Goal: Use online tool/utility: Use online tool/utility

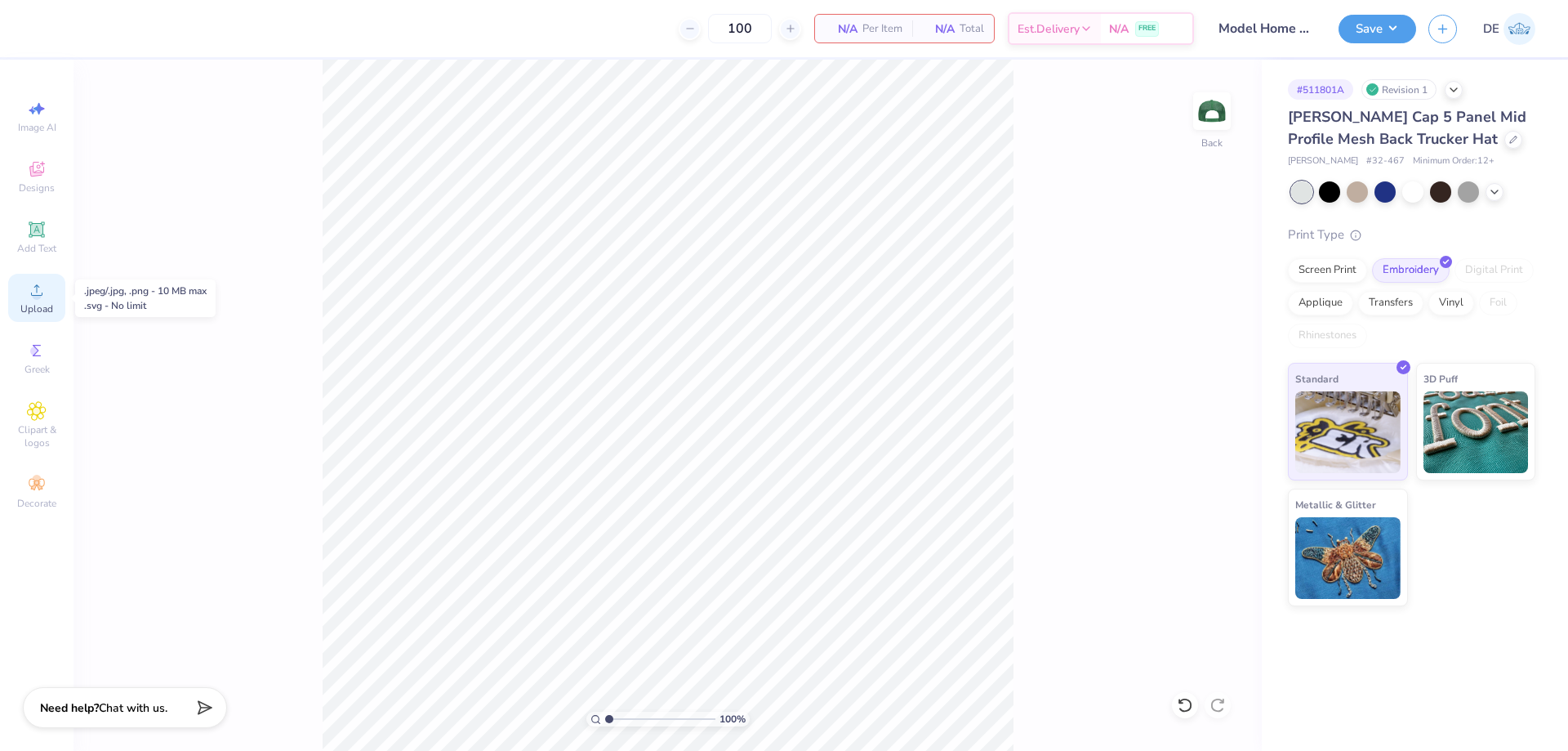
click at [49, 308] on span "Upload" at bounding box center [36, 308] width 32 height 13
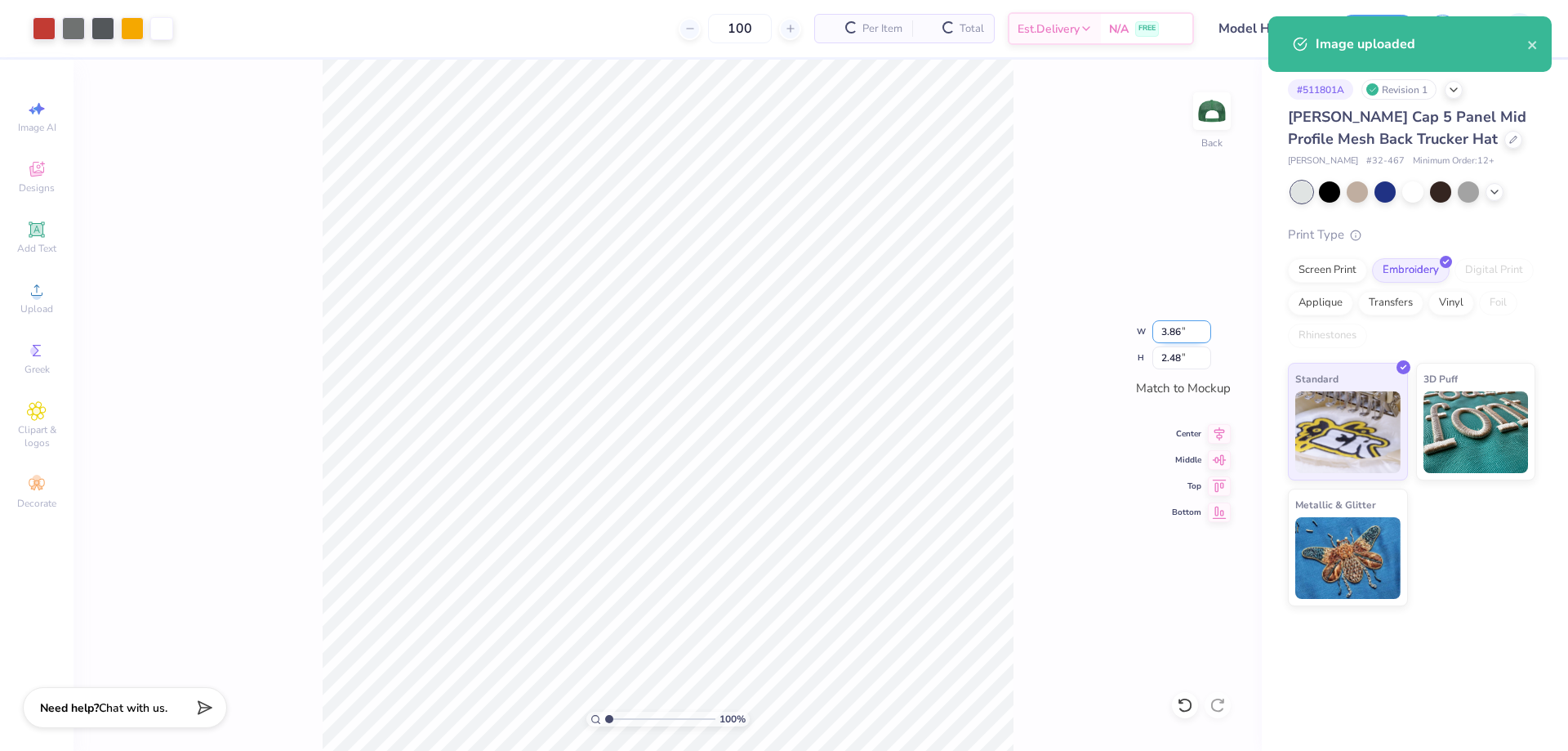
click at [1173, 326] on input "3.86" at bounding box center [1182, 331] width 59 height 23
type input "3.89"
type input "2.50"
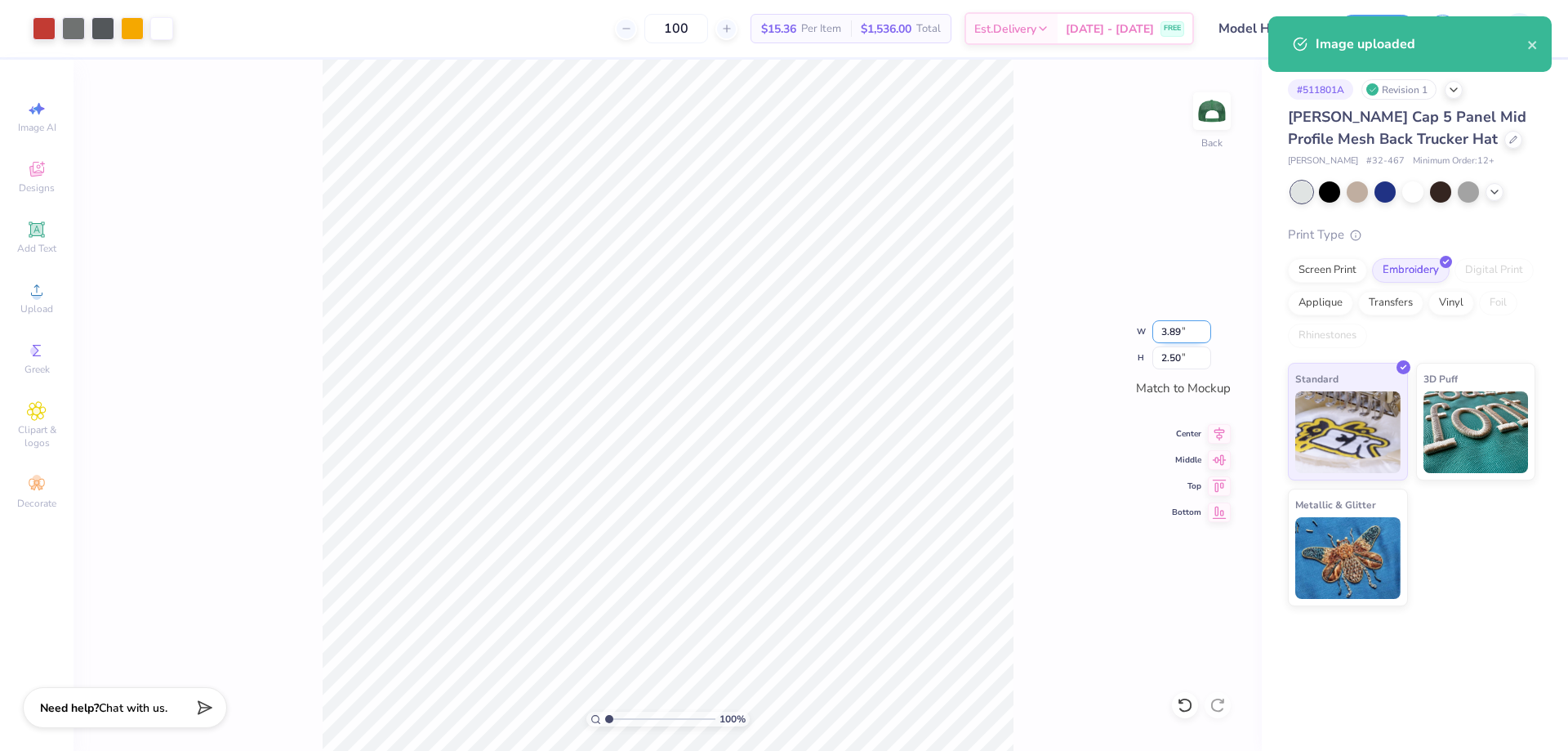
click at [1162, 332] on input "3.89" at bounding box center [1182, 331] width 59 height 23
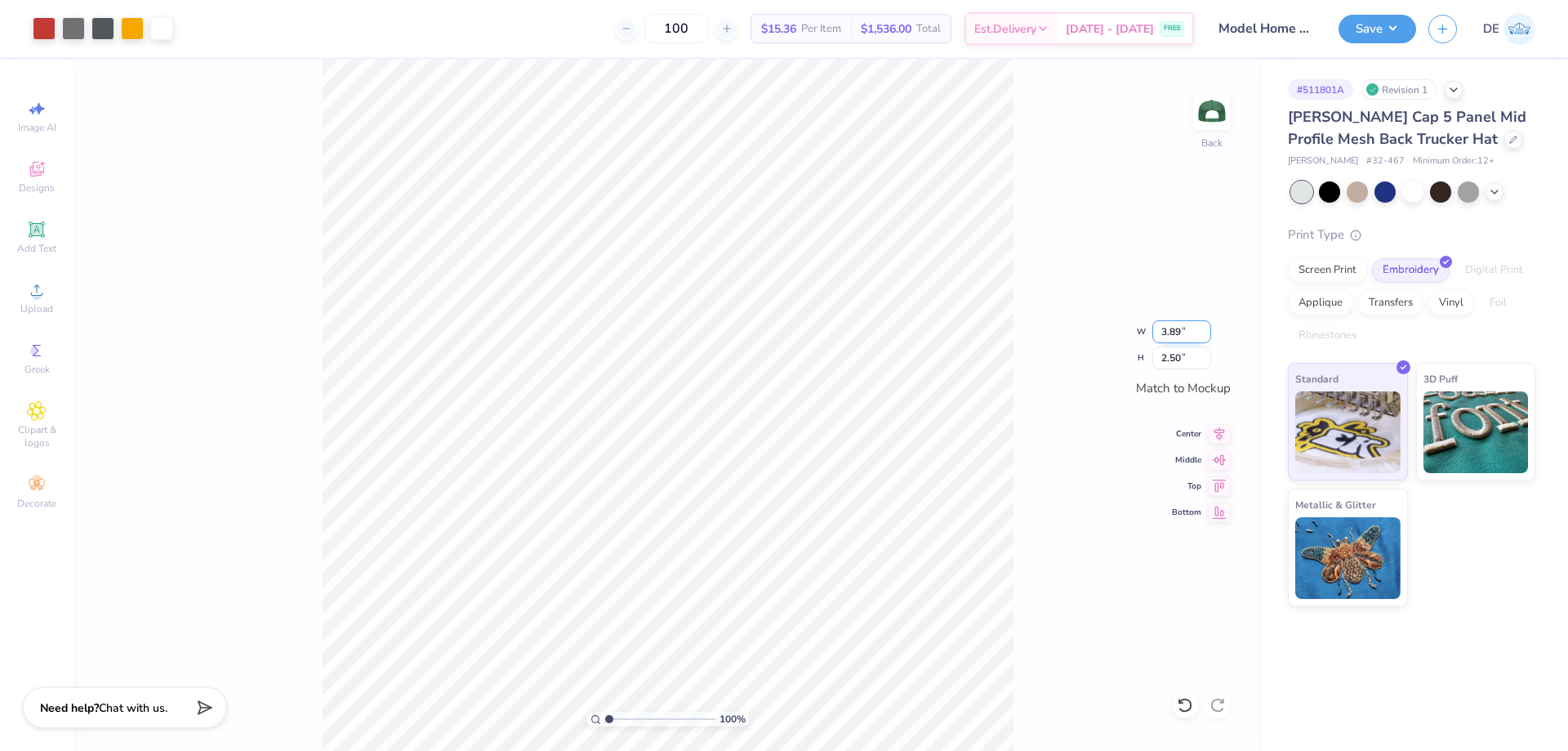
type input "5"
type input "3.89"
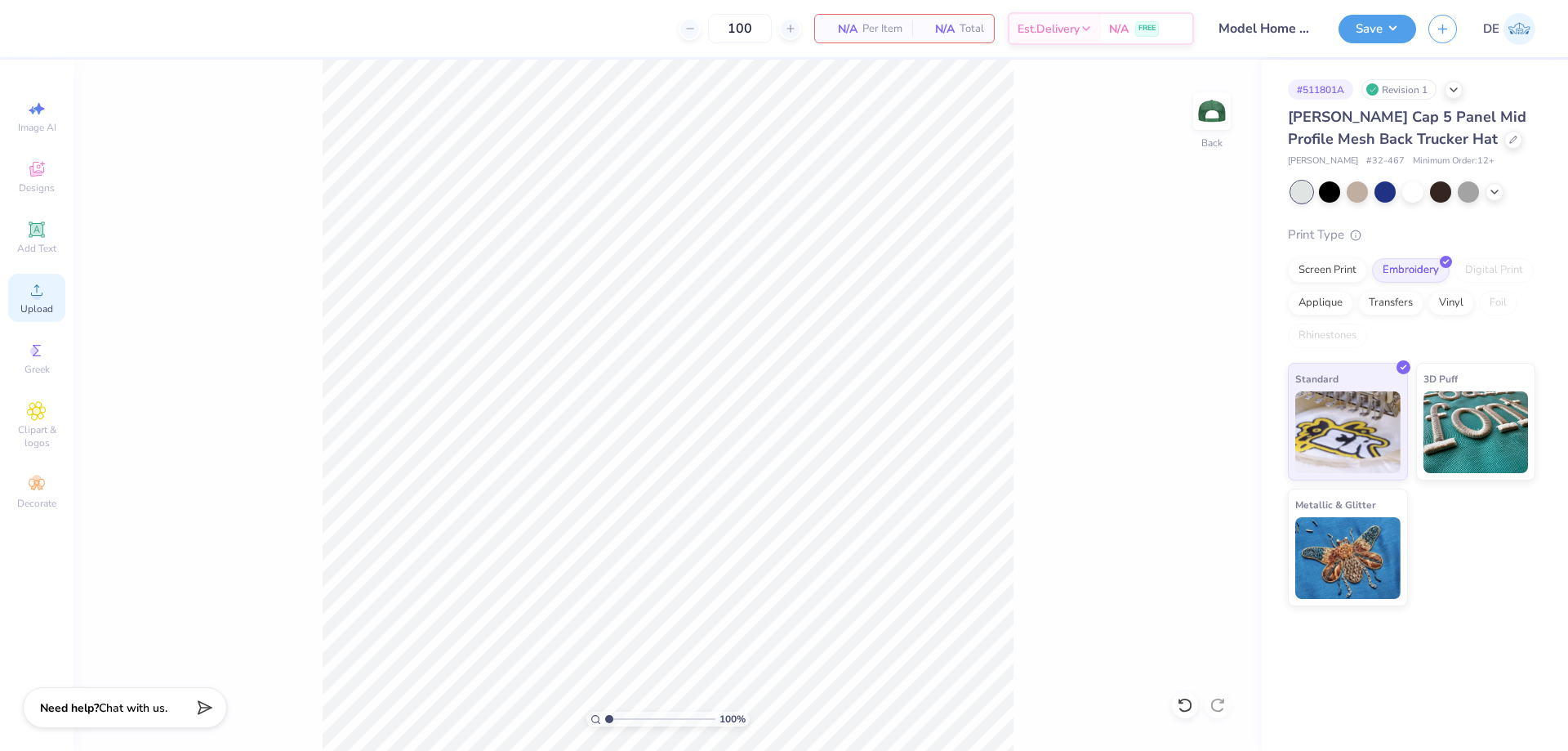
click at [35, 287] on icon at bounding box center [37, 290] width 19 height 19
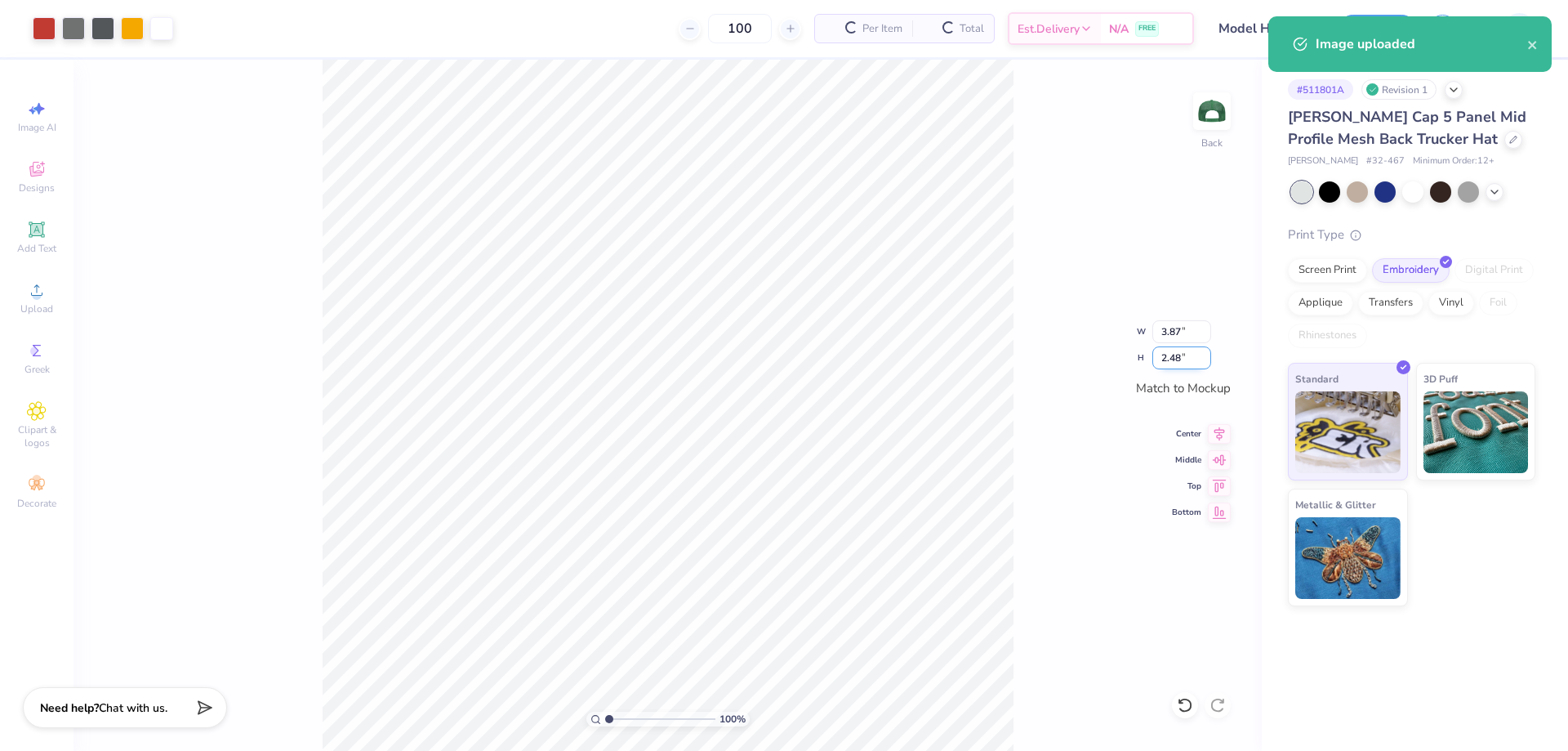
click at [1167, 364] on input "2.48" at bounding box center [1182, 358] width 59 height 23
type input "2.5"
type input "3.90"
type input "2.50"
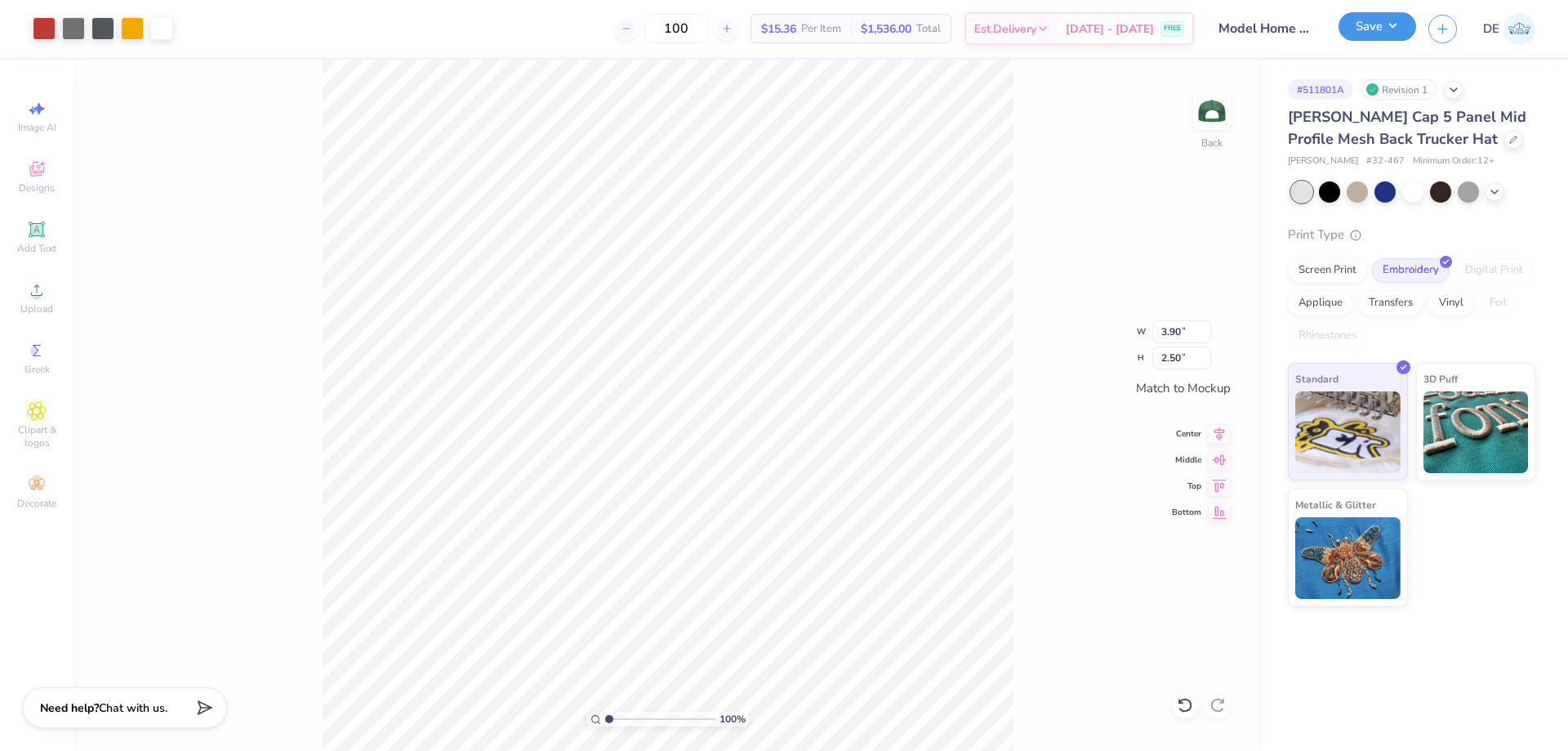
click at [1398, 21] on button "Save" at bounding box center [1377, 26] width 78 height 29
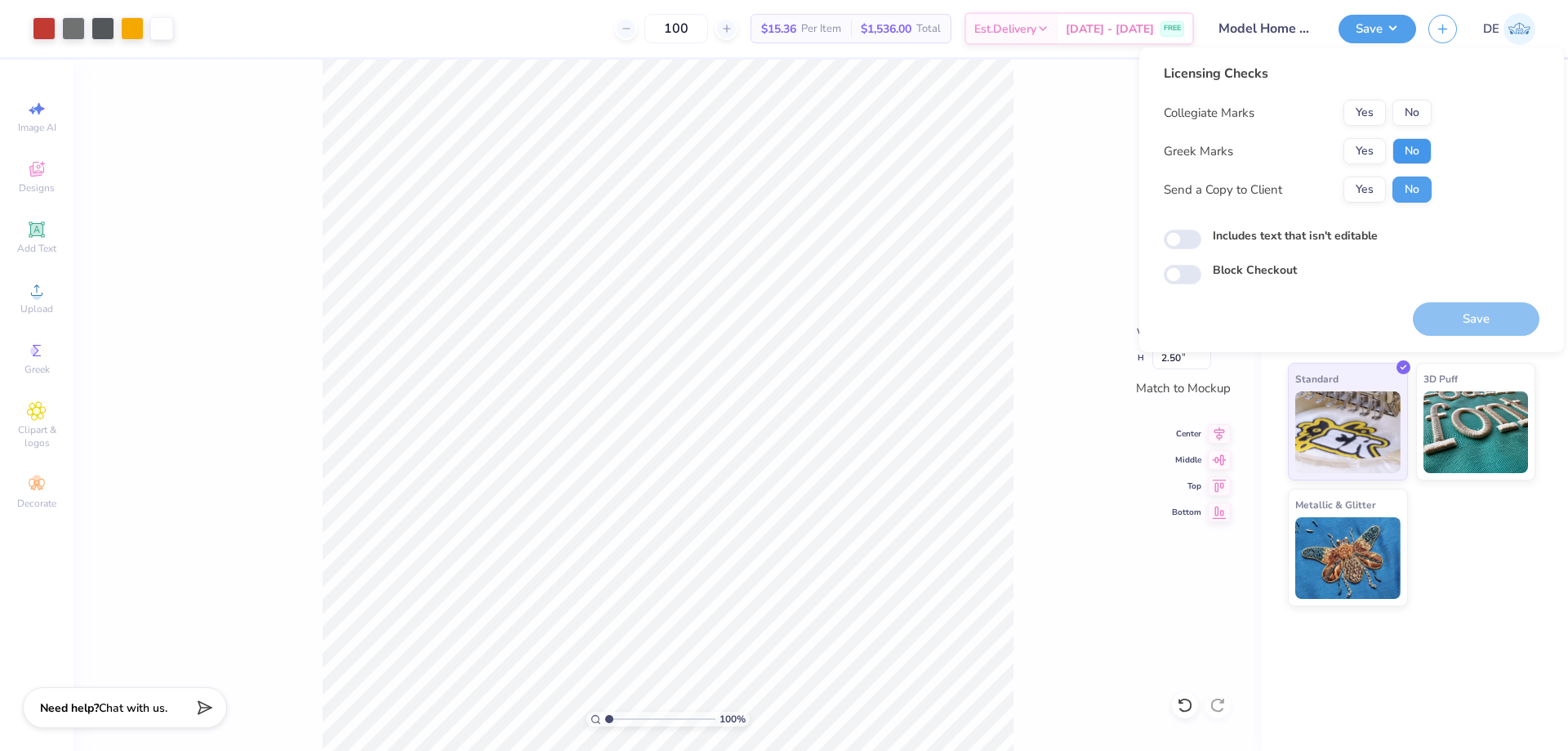
click at [1423, 148] on button "No" at bounding box center [1412, 152] width 39 height 26
click at [1410, 130] on div "Collegiate Marks Yes No Greek Marks Yes No Send a Copy to Client Yes No" at bounding box center [1298, 151] width 268 height 103
click at [1409, 115] on button "No" at bounding box center [1412, 113] width 39 height 26
click at [1457, 320] on button "Save" at bounding box center [1476, 319] width 127 height 33
